Goal: Information Seeking & Learning: Learn about a topic

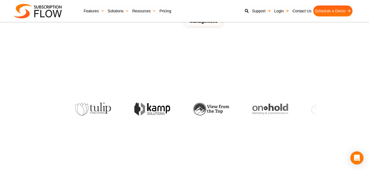
scroll to position [121, 0]
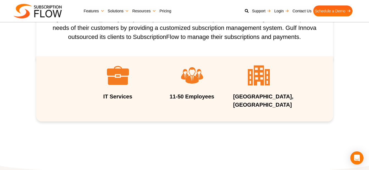
scroll to position [163, 0]
